Goal: Transaction & Acquisition: Book appointment/travel/reservation

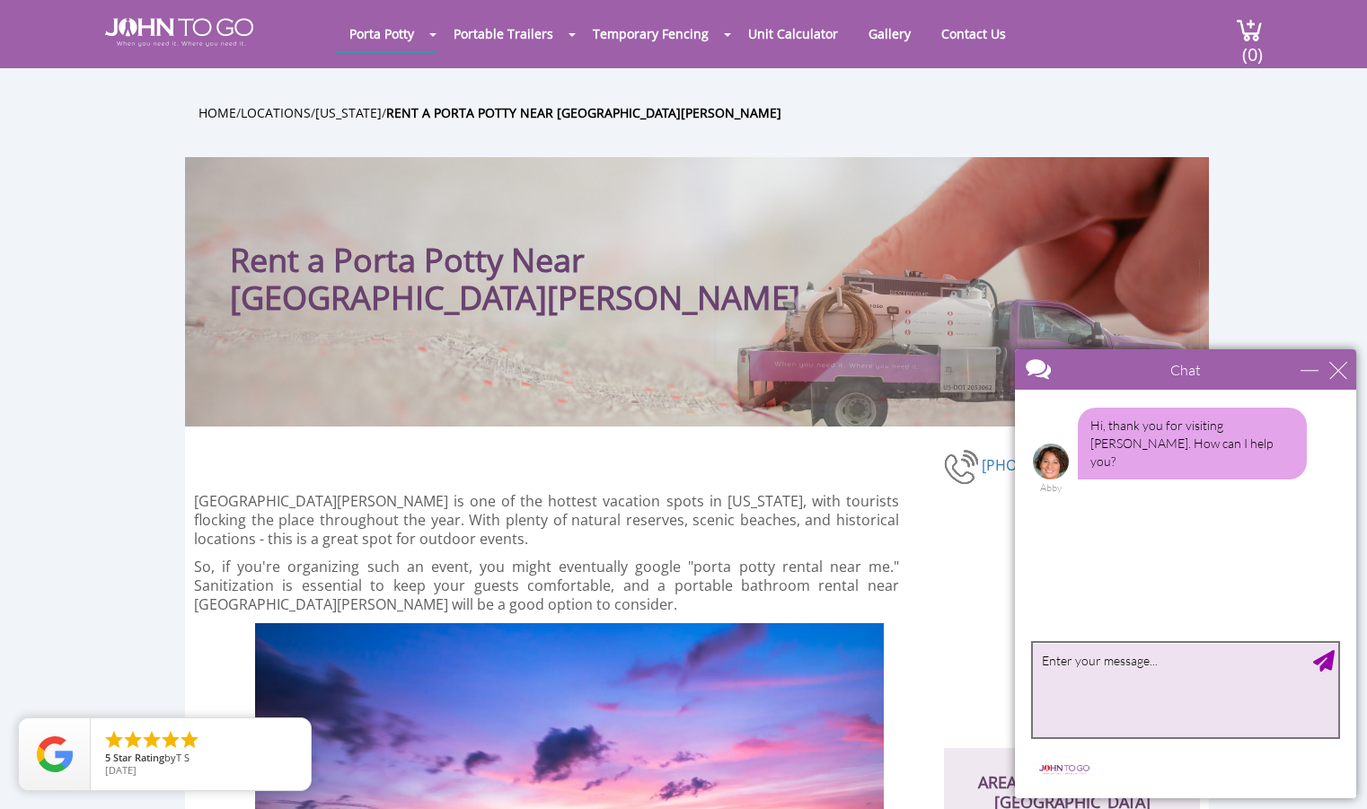
click at [1170, 666] on textarea "type your message" at bounding box center [1185, 690] width 305 height 94
type textarea "looking for two basic toilet units delivered [DATE] and picked dup [DATE]"
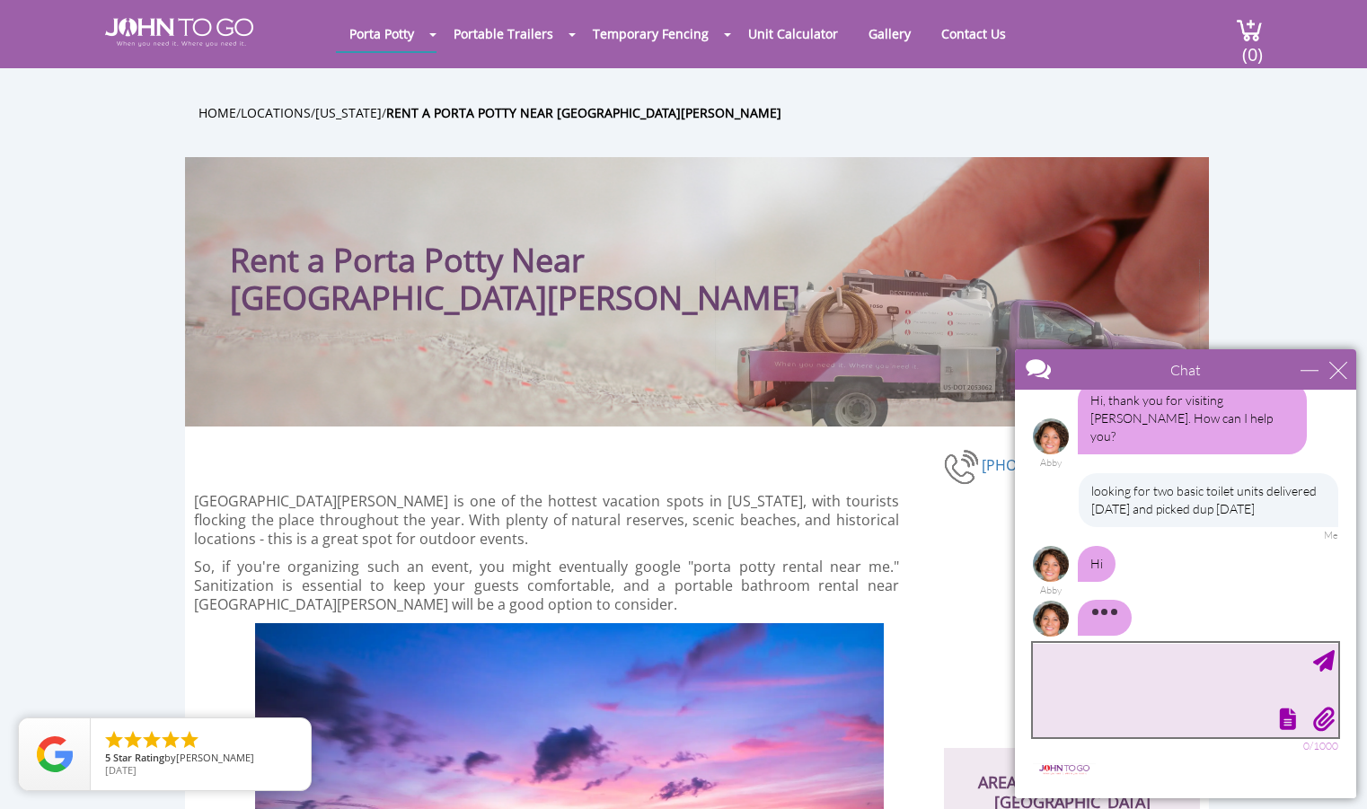
scroll to position [47, 0]
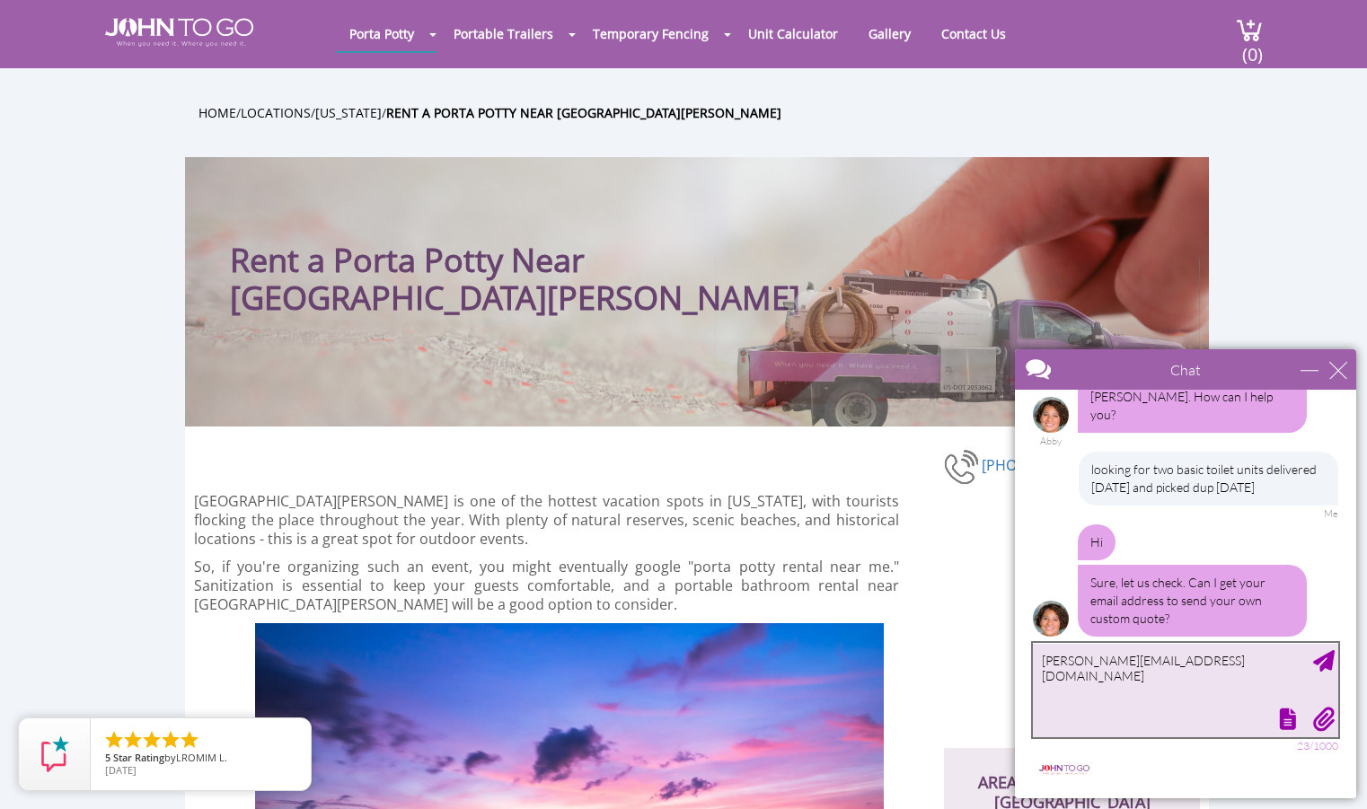
type textarea "[PERSON_NAME][EMAIL_ADDRESS][DOMAIN_NAME]"
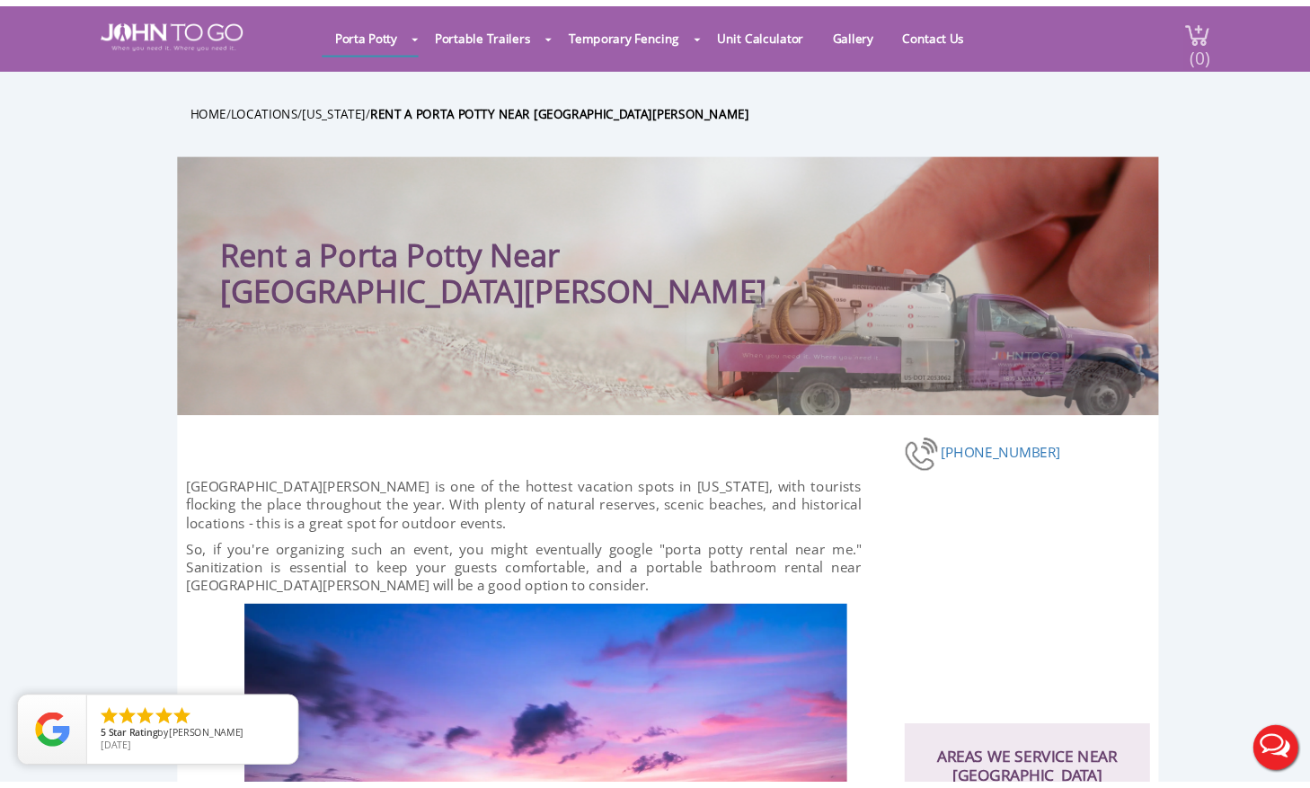
scroll to position [0, 0]
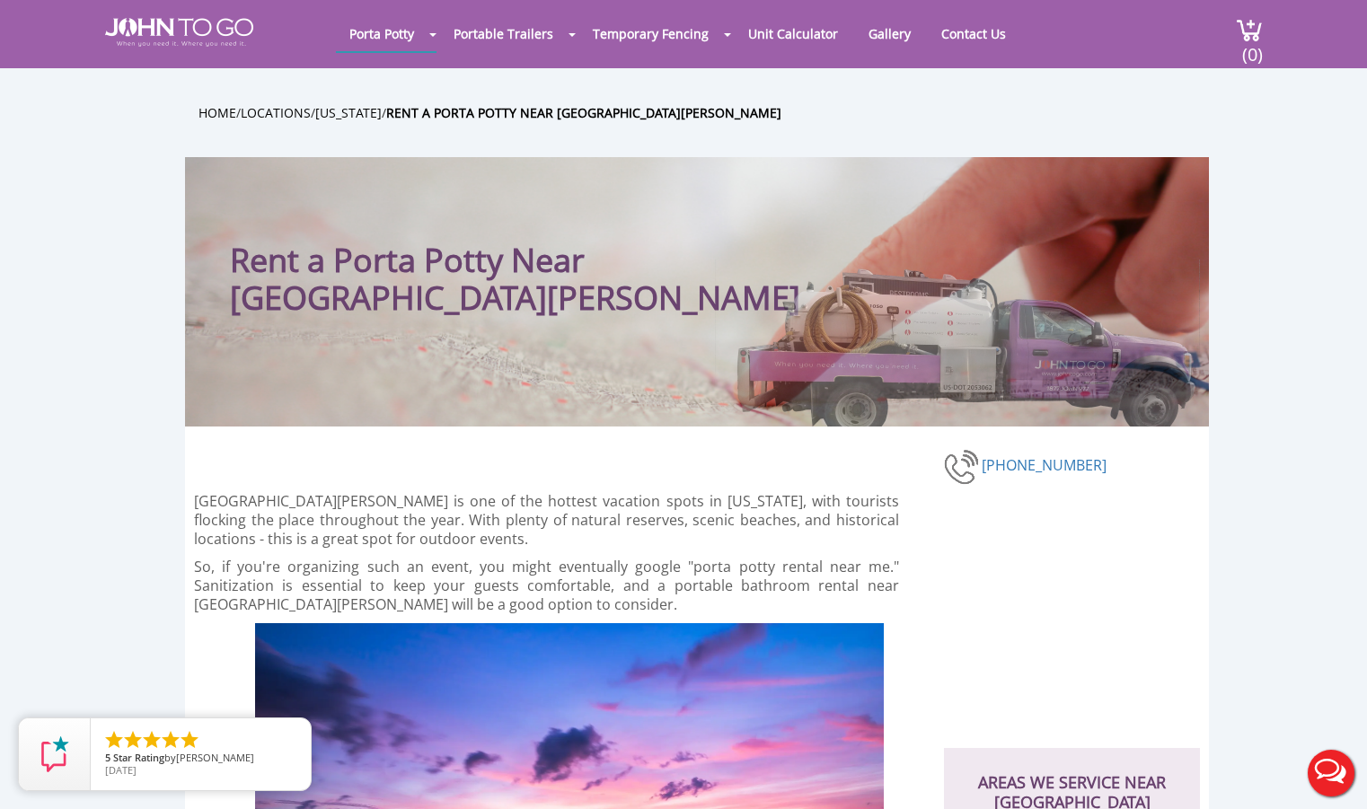
click at [153, 597] on div at bounding box center [683, 404] width 1367 height 809
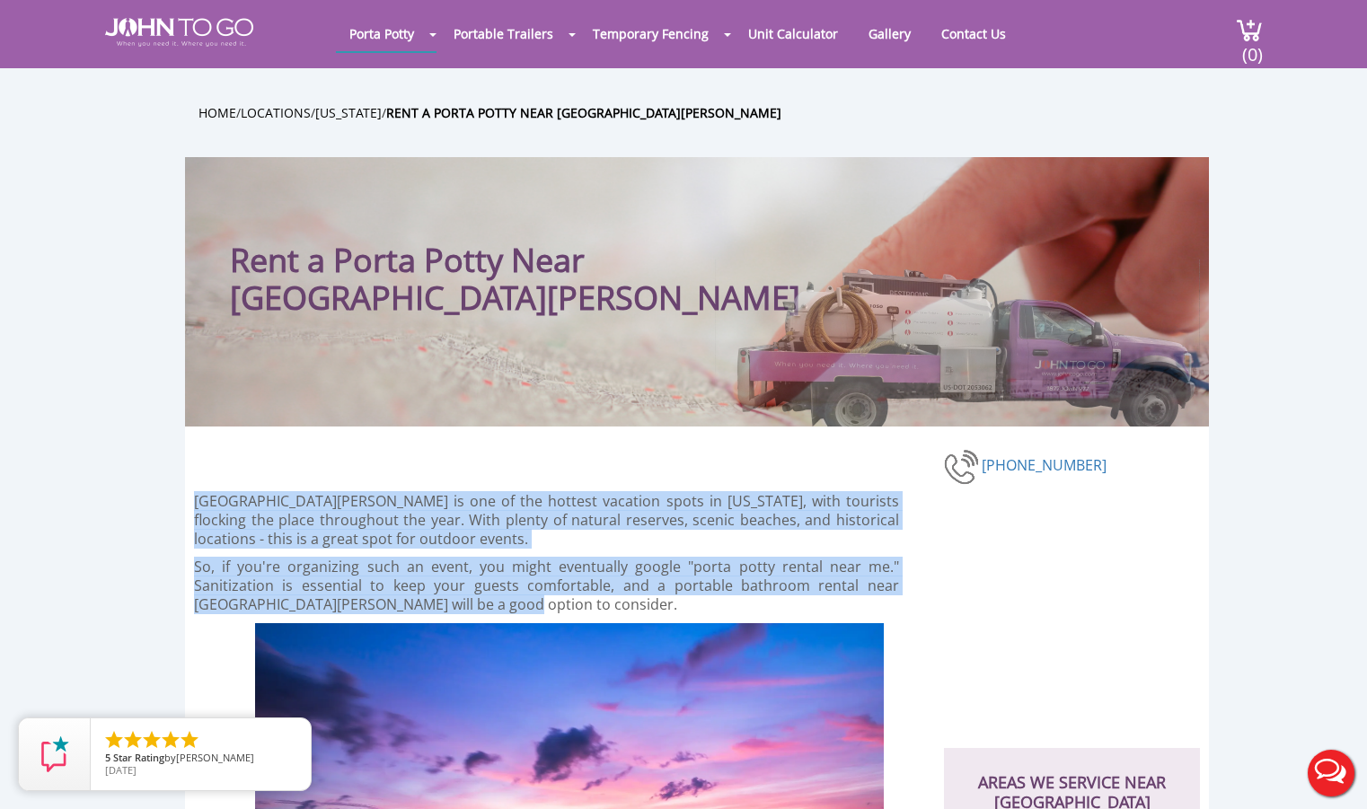
drag, startPoint x: 530, startPoint y: 602, endPoint x: 197, endPoint y: 496, distance: 349.7
click at [197, 496] on p "[GEOGRAPHIC_DATA][PERSON_NAME] is one of the hottest vacation spots in [US_STAT…" at bounding box center [546, 520] width 705 height 57
drag, startPoint x: 196, startPoint y: 493, endPoint x: 506, endPoint y: 591, distance: 325.0
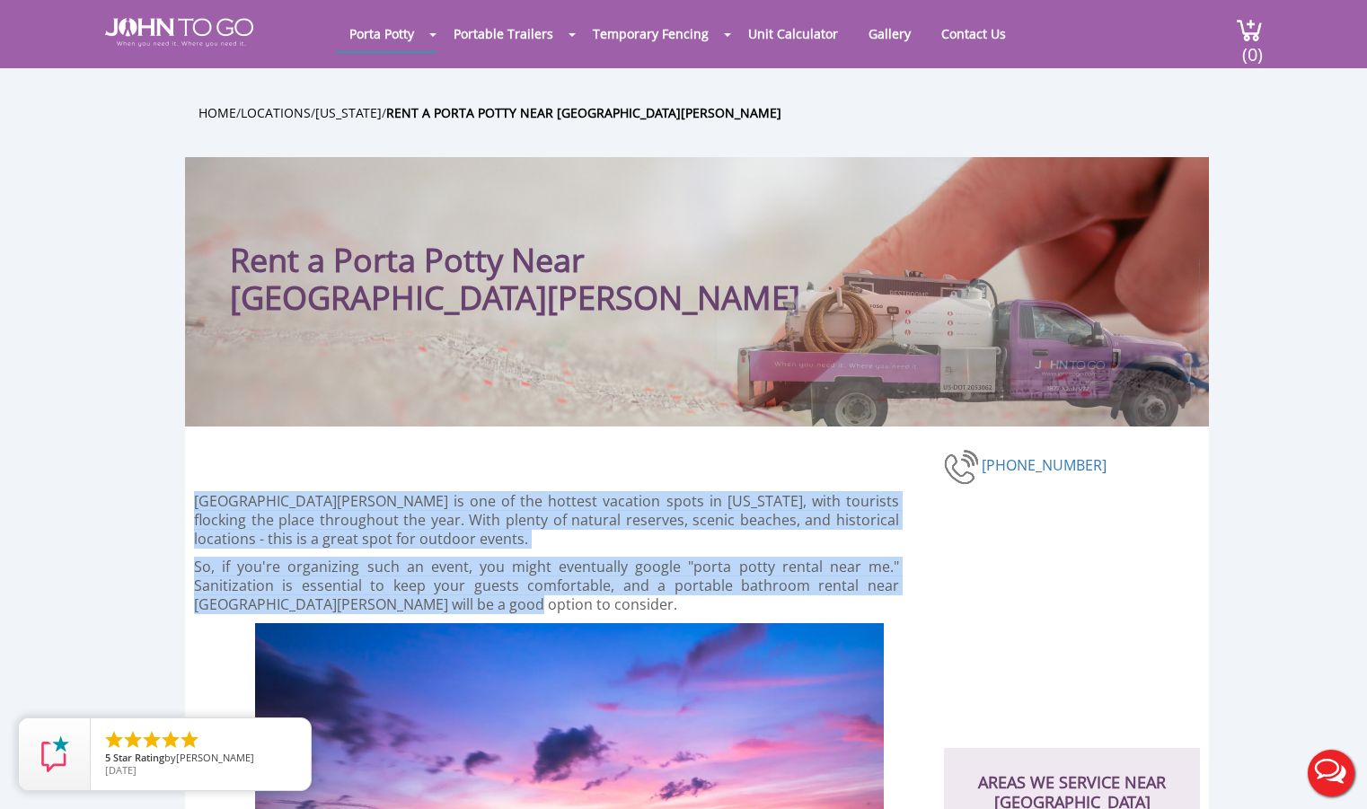
click at [506, 591] on p "So, if you're organizing such an event, you might eventually google "porta pott…" at bounding box center [546, 586] width 705 height 57
drag, startPoint x: 499, startPoint y: 595, endPoint x: 174, endPoint y: 499, distance: 338.2
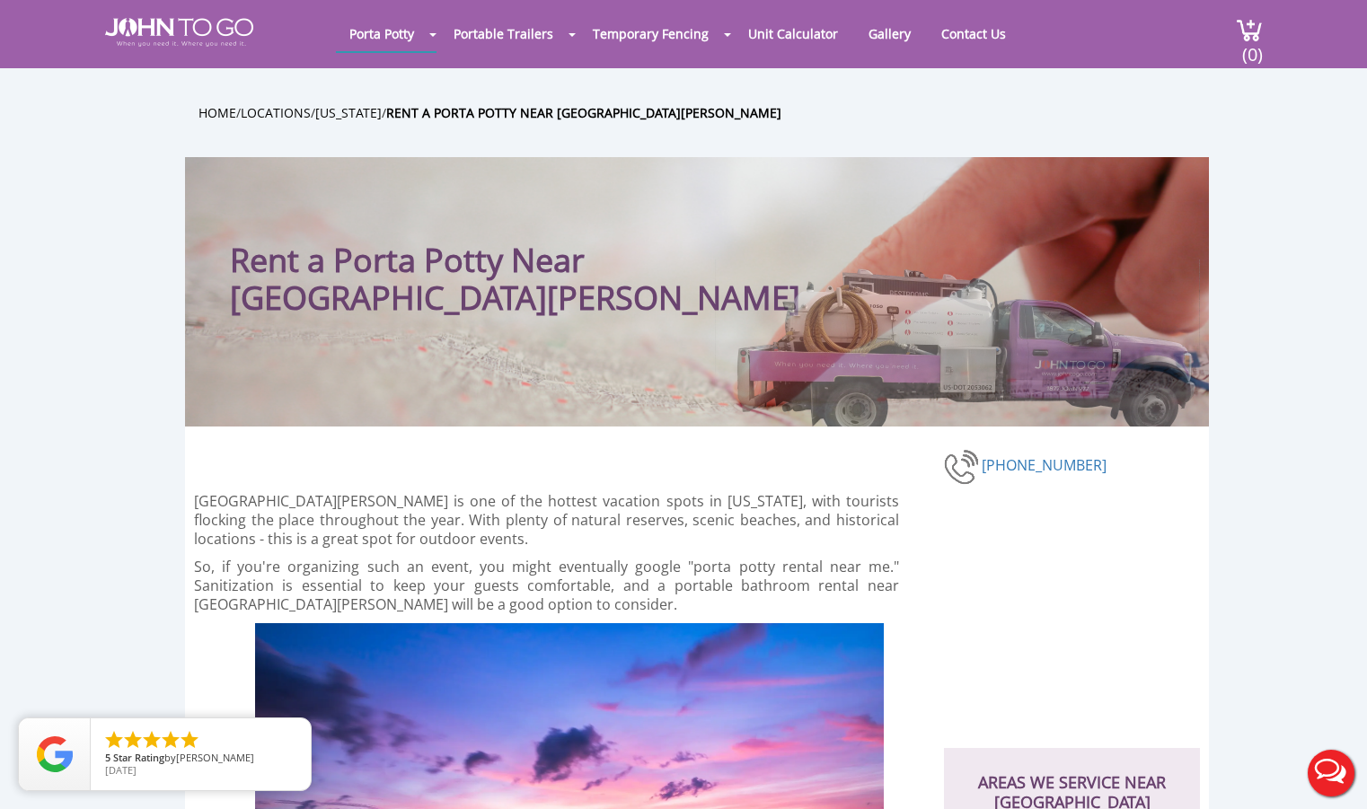
click at [228, 492] on p "[GEOGRAPHIC_DATA][PERSON_NAME] is one of the hottest vacation spots in [US_STAT…" at bounding box center [546, 520] width 705 height 57
